Goal: Task Accomplishment & Management: Manage account settings

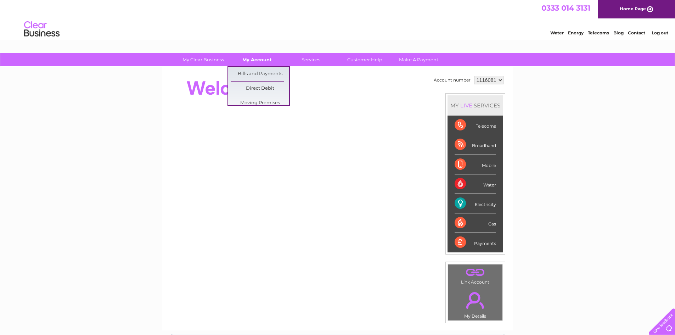
click at [260, 63] on link "My Account" at bounding box center [257, 59] width 58 height 13
click at [270, 79] on link "Bills and Payments" at bounding box center [260, 74] width 58 height 14
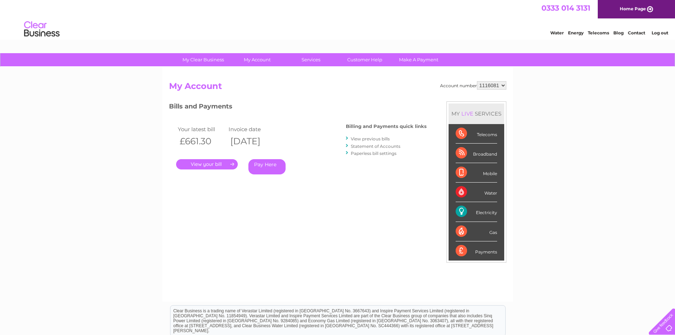
click at [214, 167] on link "." at bounding box center [207, 164] width 62 height 10
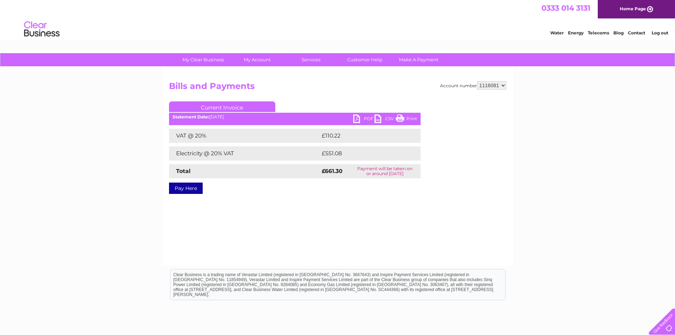
click at [366, 119] on link "PDF" at bounding box center [363, 119] width 21 height 10
